Goal: Task Accomplishment & Management: Manage account settings

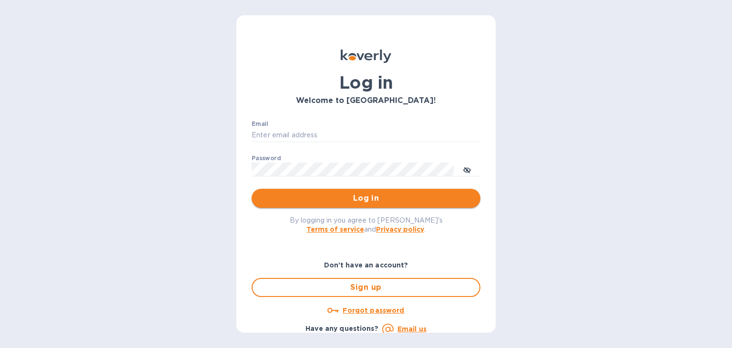
type input "[PERSON_NAME][EMAIL_ADDRESS][DOMAIN_NAME]"
click at [395, 191] on button "Log in" at bounding box center [366, 198] width 229 height 19
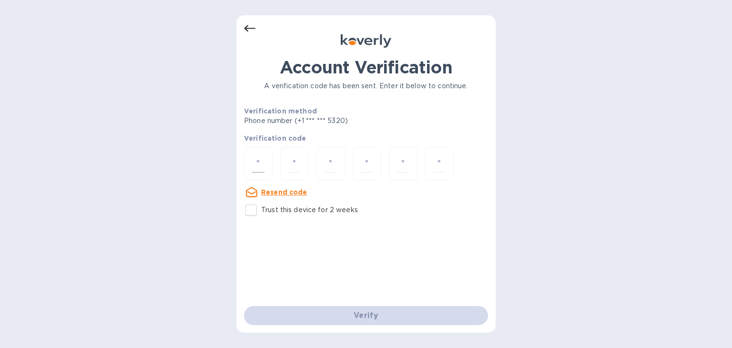
click at [264, 162] on input "number" at bounding box center [258, 164] width 12 height 18
type input "3"
type input "8"
type input "3"
type input "6"
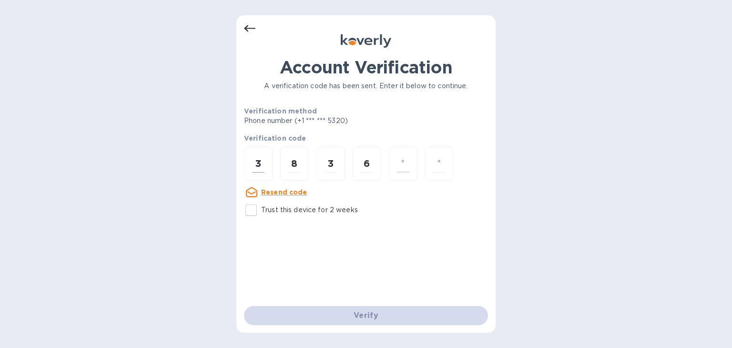
type input "3"
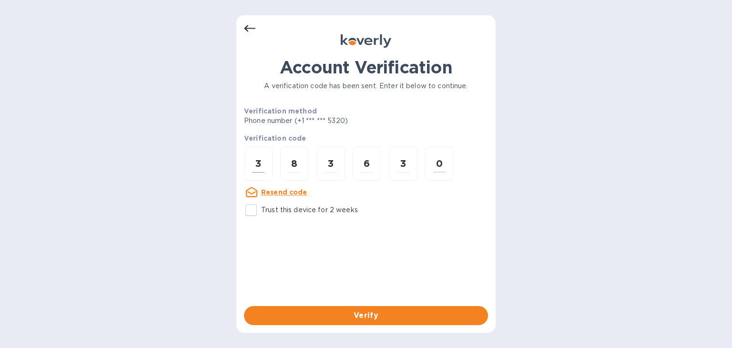
type input "0"
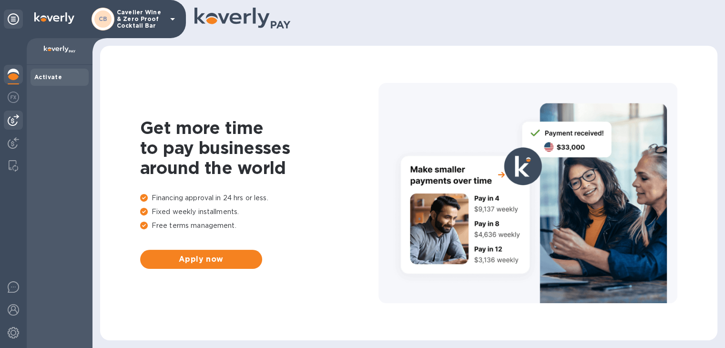
click at [17, 115] on img at bounding box center [13, 119] width 11 height 11
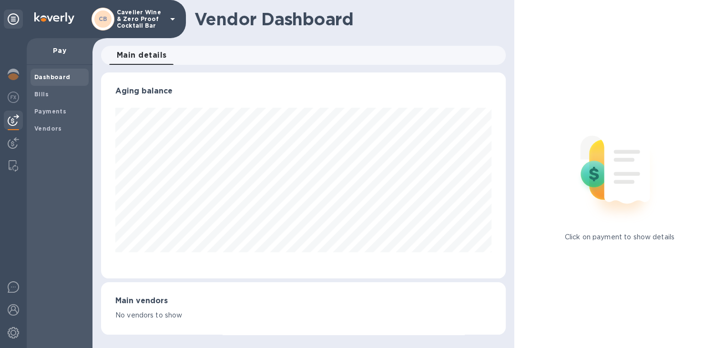
scroll to position [206, 404]
click at [18, 136] on div at bounding box center [13, 144] width 19 height 21
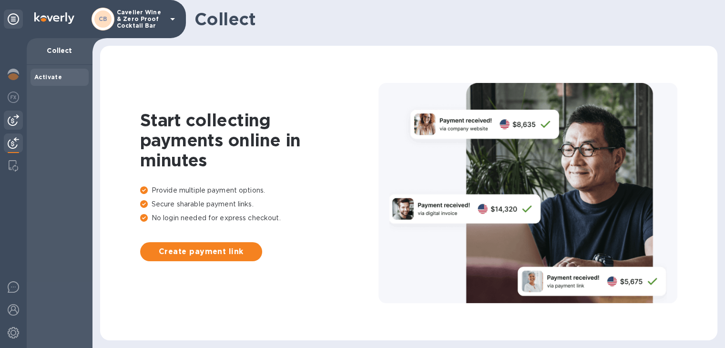
click at [15, 123] on img at bounding box center [13, 119] width 11 height 11
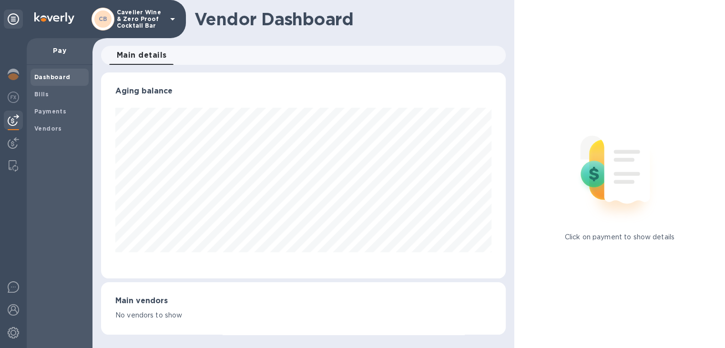
scroll to position [206, 404]
click at [48, 100] on div "Bills" at bounding box center [60, 94] width 58 height 17
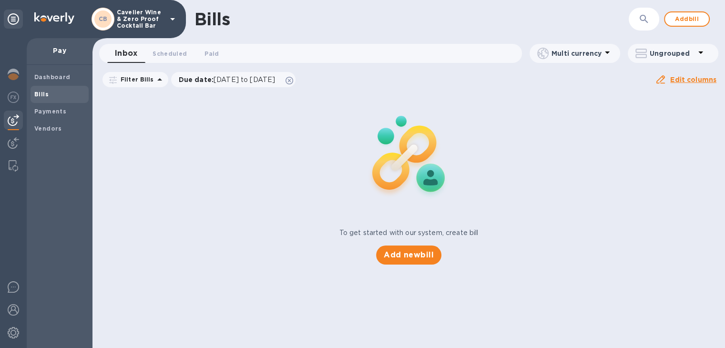
click at [680, 5] on div "Bills ​ Add bill" at bounding box center [409, 19] width 633 height 38
click at [680, 12] on button "Add bill" at bounding box center [687, 18] width 46 height 15
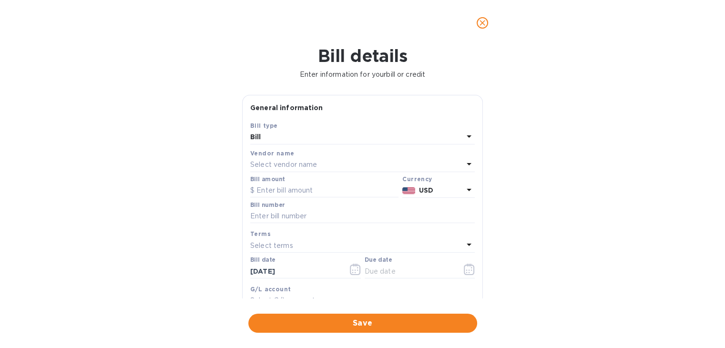
click at [353, 162] on div "Select vendor name" at bounding box center [356, 164] width 213 height 13
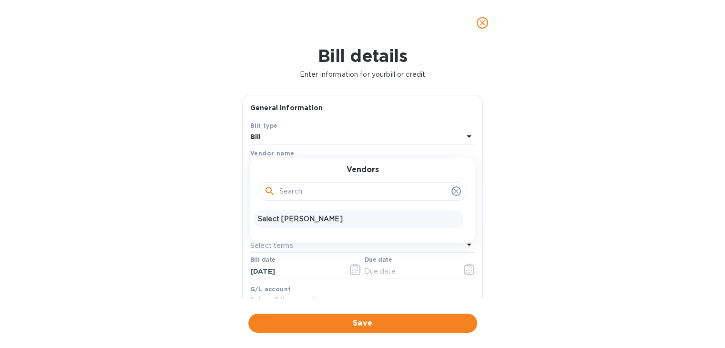
click at [307, 225] on div "Select [PERSON_NAME]" at bounding box center [358, 219] width 209 height 18
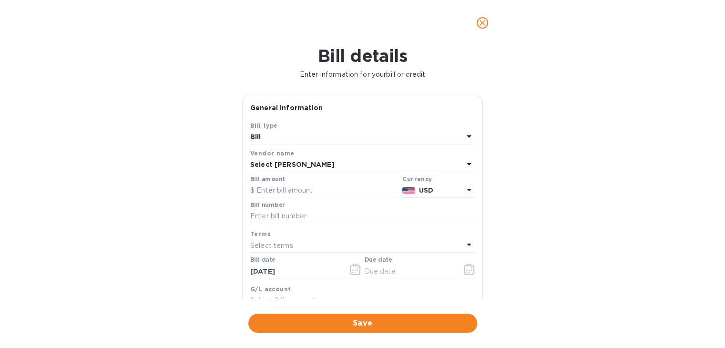
click at [485, 181] on div "General information Save Bill type Bill Vendor name Select [PERSON_NAME] amount…" at bounding box center [362, 197] width 250 height 204
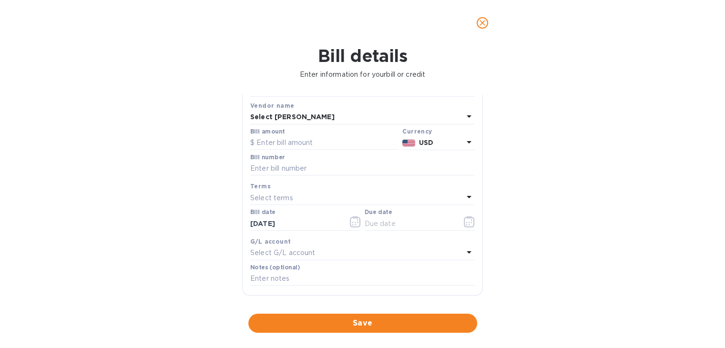
scroll to position [55, 0]
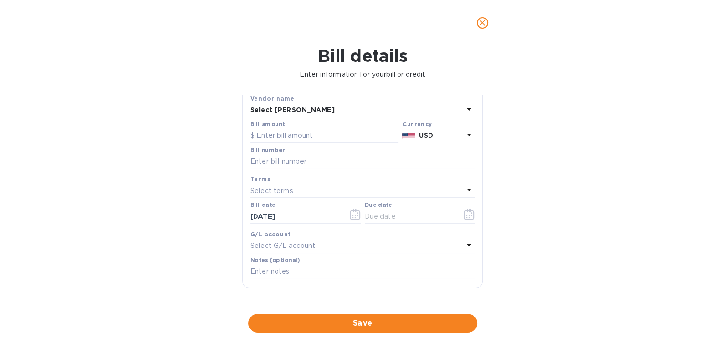
click at [323, 144] on div "Bill amount" at bounding box center [324, 132] width 152 height 26
click at [317, 137] on input "text" at bounding box center [324, 136] width 148 height 14
type input "357.96"
click at [318, 156] on input "text" at bounding box center [362, 161] width 225 height 14
type input "SS-264129"
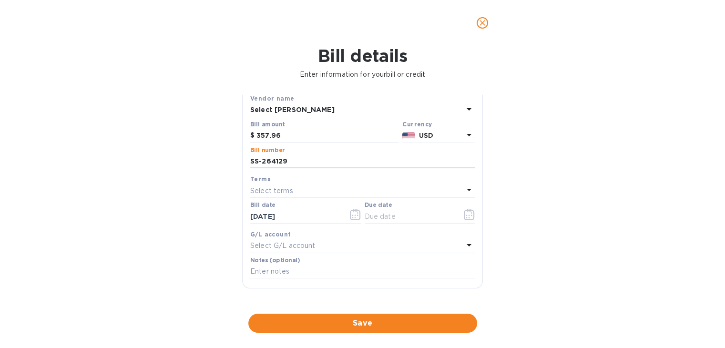
click at [322, 191] on div "Select terms" at bounding box center [356, 190] width 213 height 13
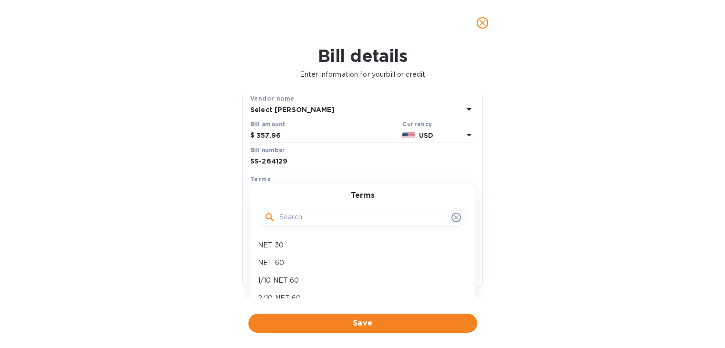
click at [488, 189] on div "Bill details Enter information for your bill or credit General information Save…" at bounding box center [362, 197] width 725 height 302
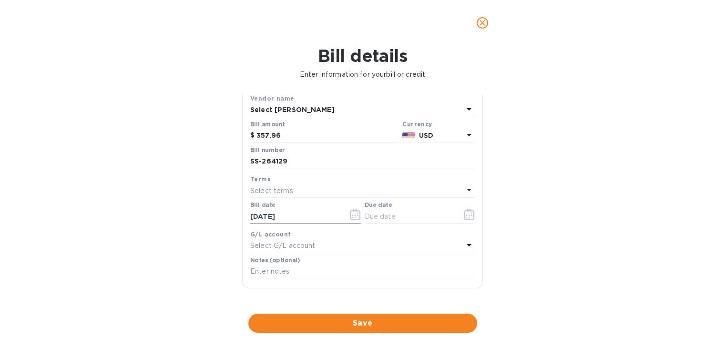
click at [352, 217] on icon "button" at bounding box center [355, 214] width 11 height 11
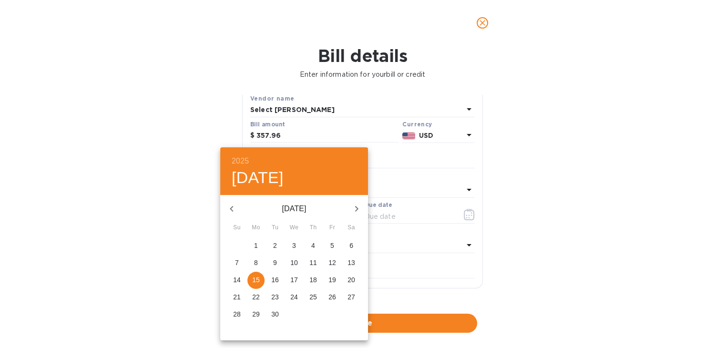
click at [235, 209] on icon "button" at bounding box center [231, 208] width 11 height 11
click at [330, 281] on p "15" at bounding box center [333, 280] width 8 height 10
type input "[DATE]"
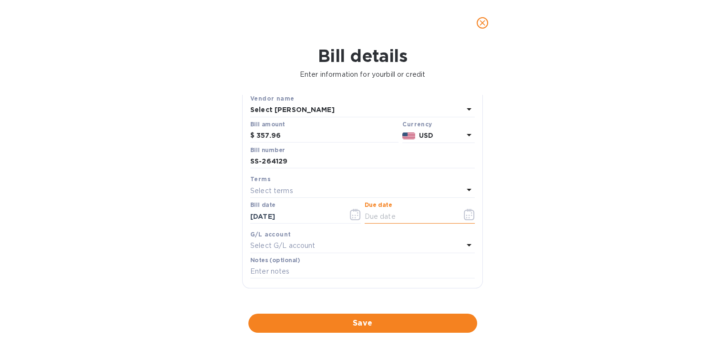
click at [402, 214] on input "text" at bounding box center [410, 216] width 90 height 14
click at [341, 187] on div "Select terms" at bounding box center [356, 190] width 213 height 13
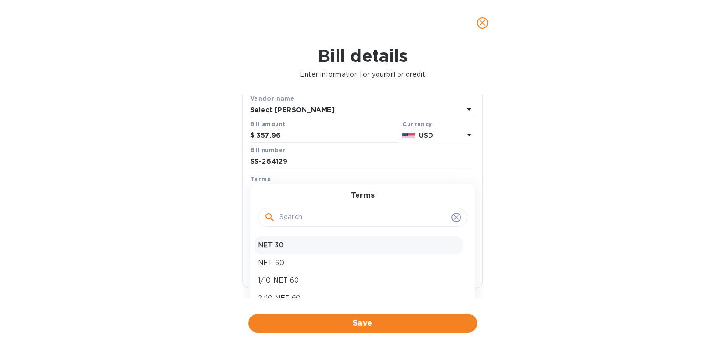
click at [321, 249] on p "NET 30" at bounding box center [359, 245] width 202 height 10
type input "[DATE]"
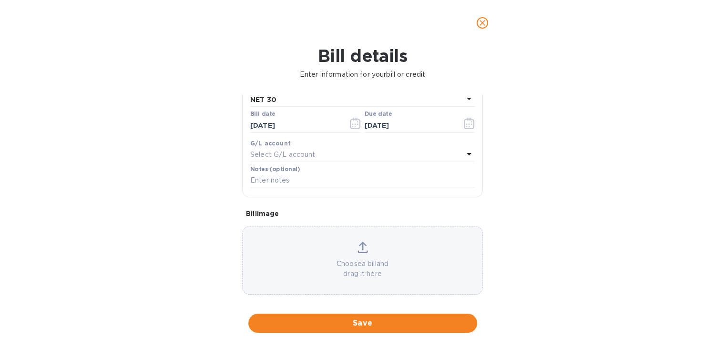
scroll to position [154, 0]
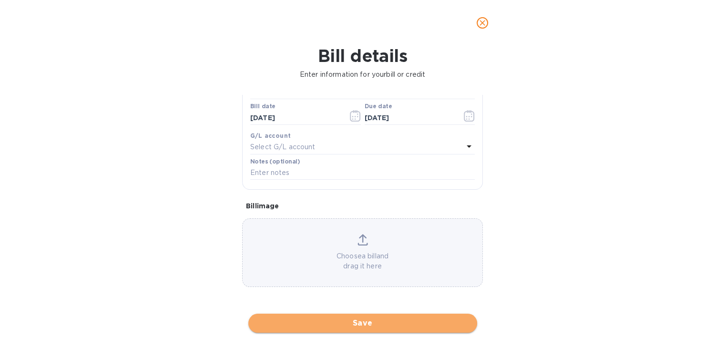
click at [387, 323] on span "Save" at bounding box center [363, 323] width 214 height 11
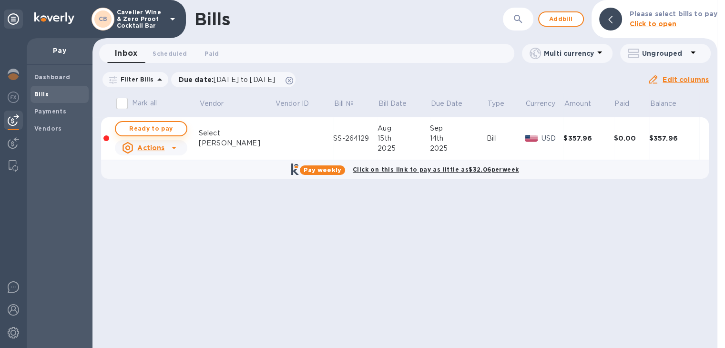
click at [134, 127] on span "Ready to pay" at bounding box center [150, 128] width 55 height 11
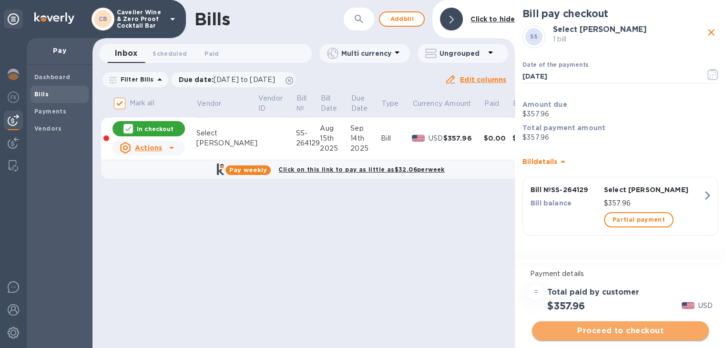
click at [629, 333] on span "Proceed to checkout" at bounding box center [621, 330] width 162 height 11
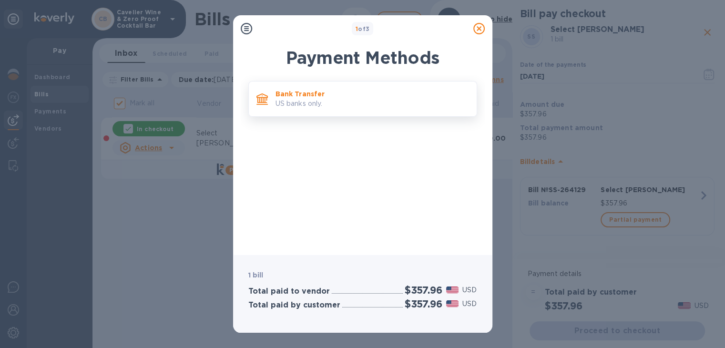
click at [359, 94] on p "Bank Transfer" at bounding box center [373, 94] width 194 height 10
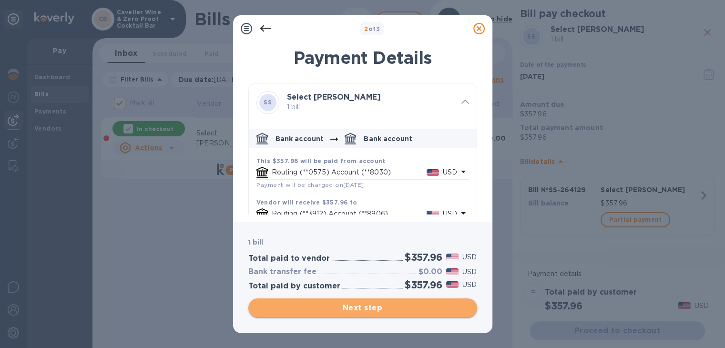
click at [411, 309] on span "Next step" at bounding box center [363, 307] width 214 height 11
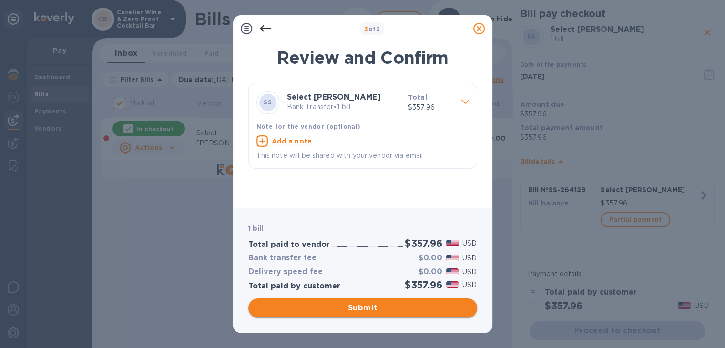
click at [411, 309] on span "Submit" at bounding box center [363, 307] width 214 height 11
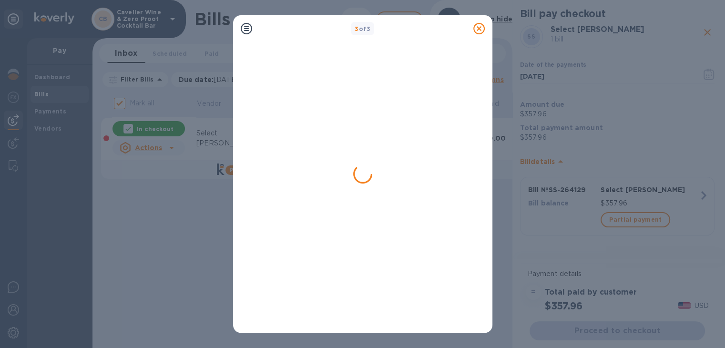
checkbox input "false"
